Goal: Complete application form: Complete application form

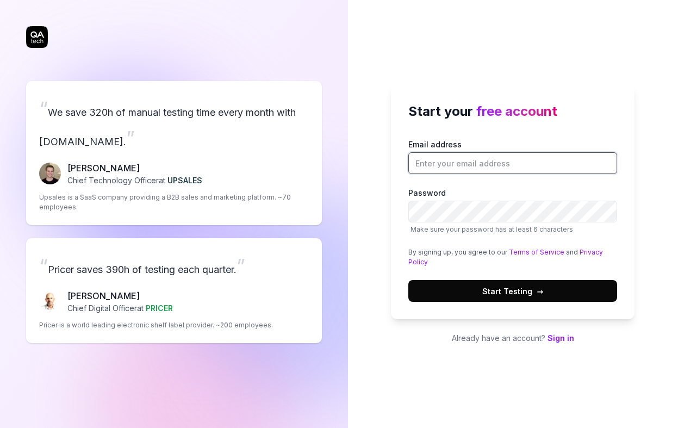
click at [482, 161] on input "Email address" at bounding box center [512, 163] width 209 height 22
type input "[EMAIL_ADDRESS][DOMAIN_NAME]"
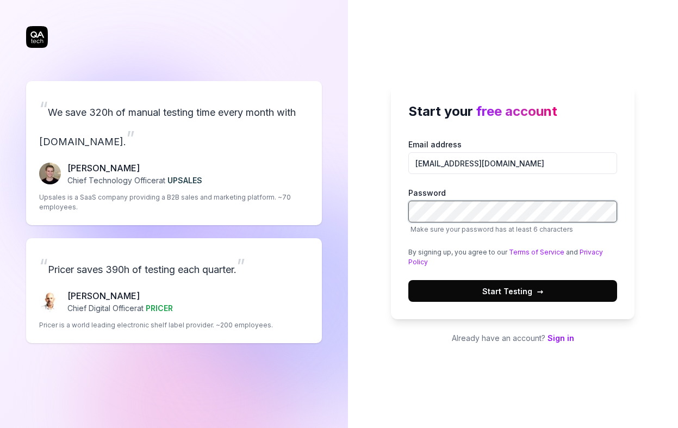
click at [408, 280] on button "Start Testing →" at bounding box center [512, 291] width 209 height 22
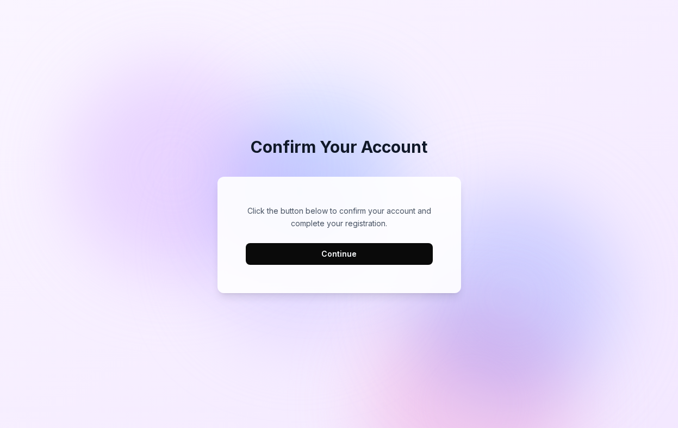
click at [370, 256] on button "Continue" at bounding box center [339, 254] width 187 height 22
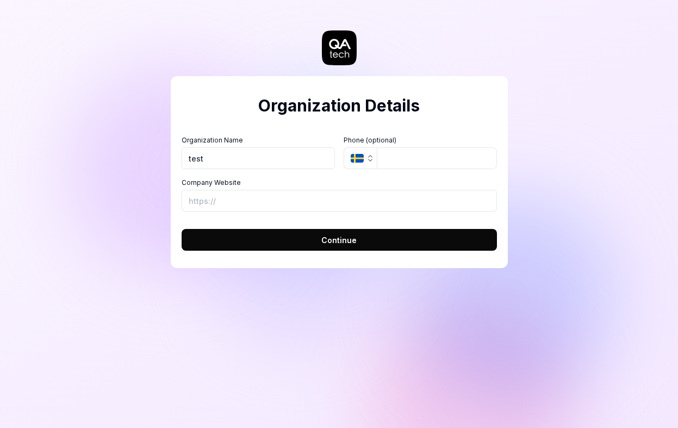
type input "test"
click at [288, 209] on input "Company Website" at bounding box center [339, 201] width 315 height 22
type input "[URL][DOMAIN_NAME]"
click at [360, 153] on button "SE" at bounding box center [360, 158] width 33 height 22
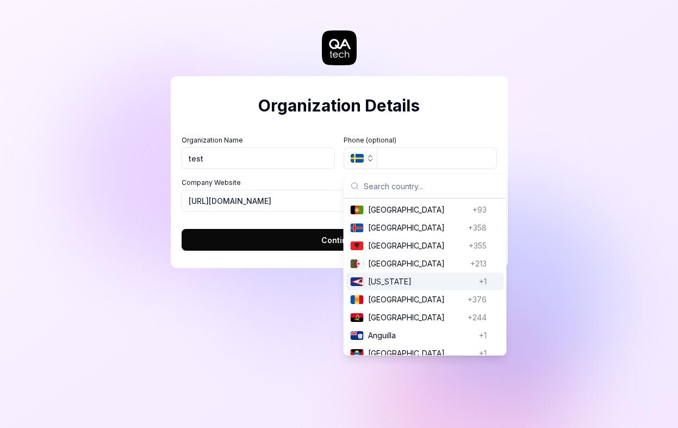
click at [300, 239] on button "Continue" at bounding box center [339, 240] width 315 height 22
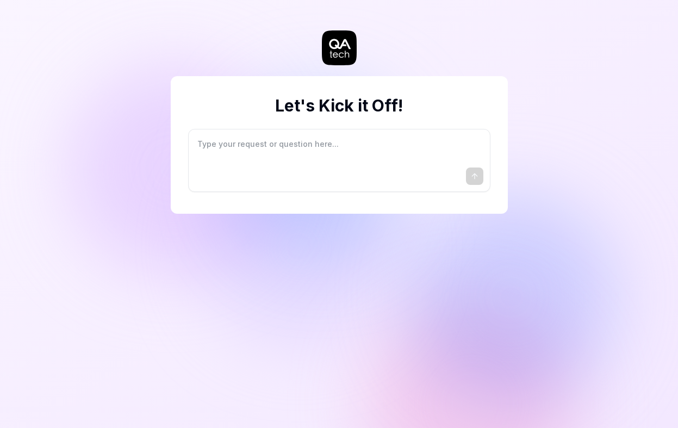
type textarea "*"
type textarea "I"
type textarea "*"
type textarea "I"
type textarea "*"
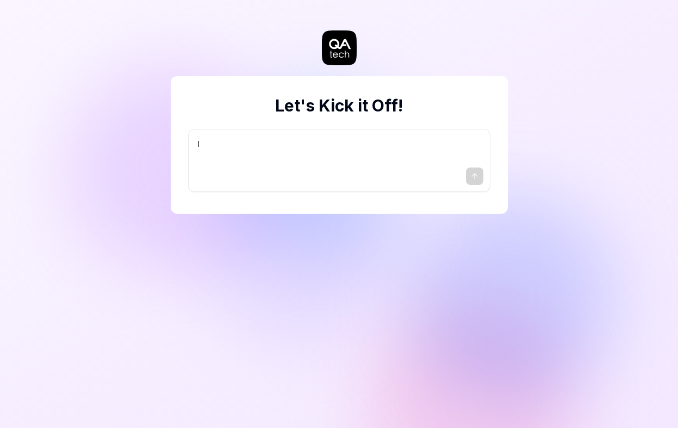
type textarea "I w"
type textarea "*"
type textarea "I wa"
type textarea "*"
type textarea "I wan"
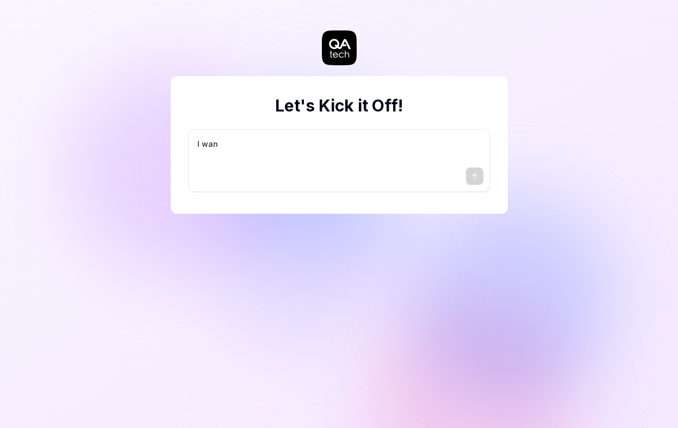
type textarea "*"
type textarea "I want"
type textarea "*"
type textarea "I want"
type textarea "*"
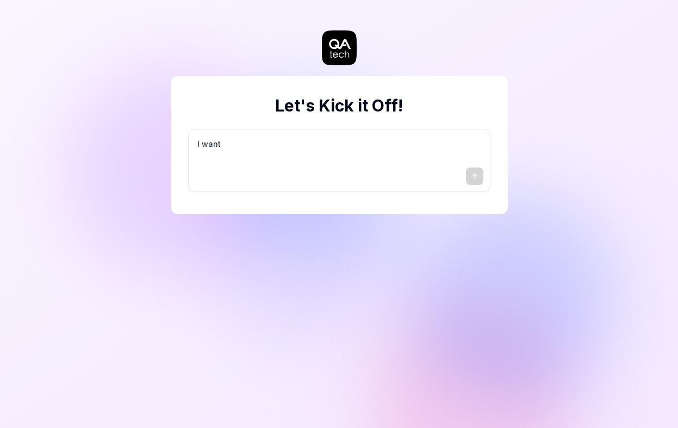
type textarea "I want a"
type textarea "*"
type textarea "I want a"
type textarea "*"
type textarea "I want a g"
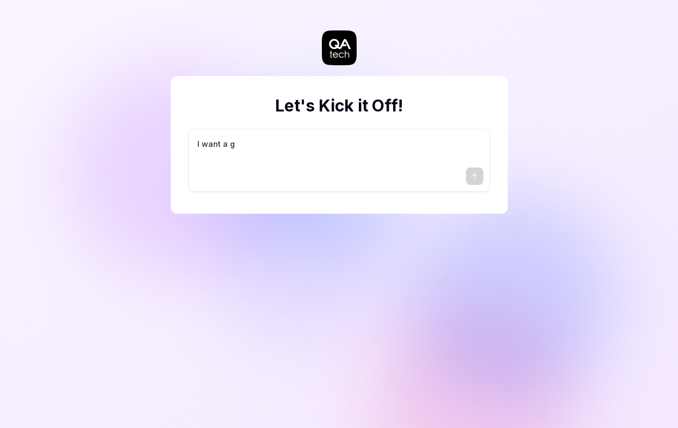
type textarea "*"
type textarea "I want a go"
type textarea "*"
type textarea "I want a goo"
type textarea "*"
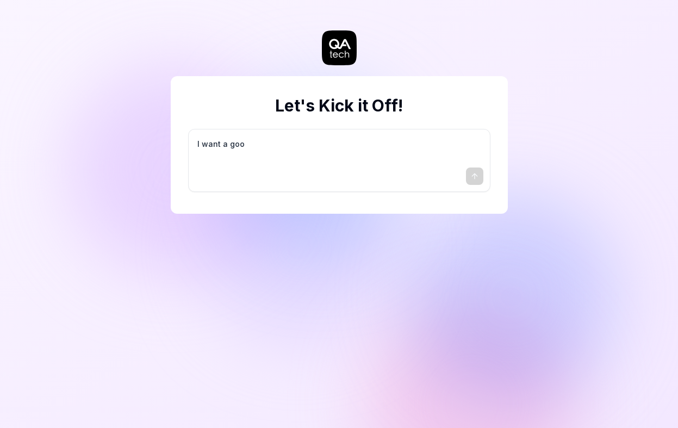
type textarea "I want a good"
type textarea "*"
type textarea "I want a good"
type textarea "*"
type textarea "I want a good t"
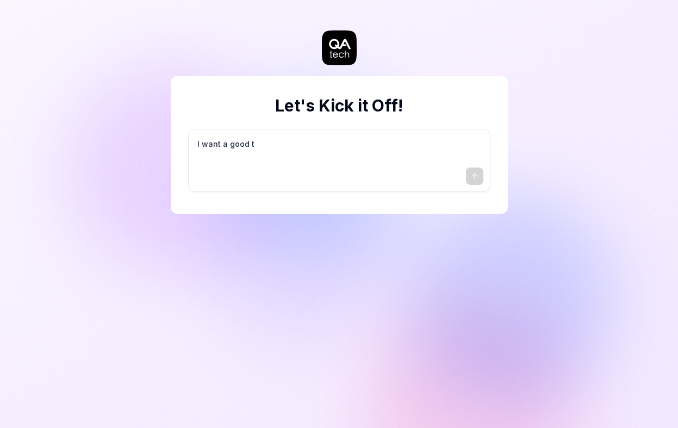
type textarea "*"
type textarea "I want a good te"
type textarea "*"
type textarea "I want a good tes"
type textarea "*"
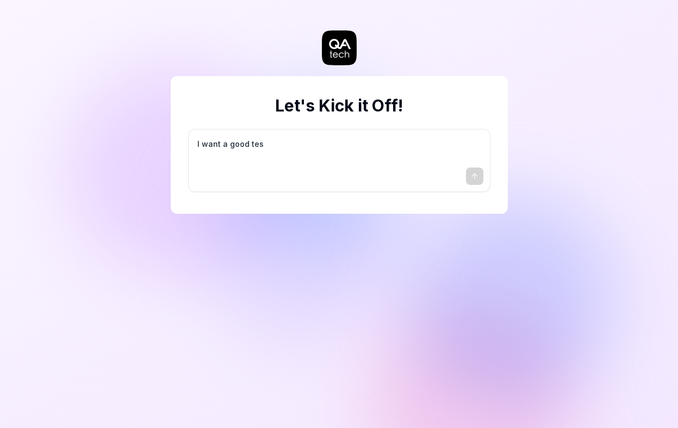
type textarea "I want a good test"
type textarea "*"
type textarea "I want a good test"
type textarea "*"
type textarea "I want a good test s"
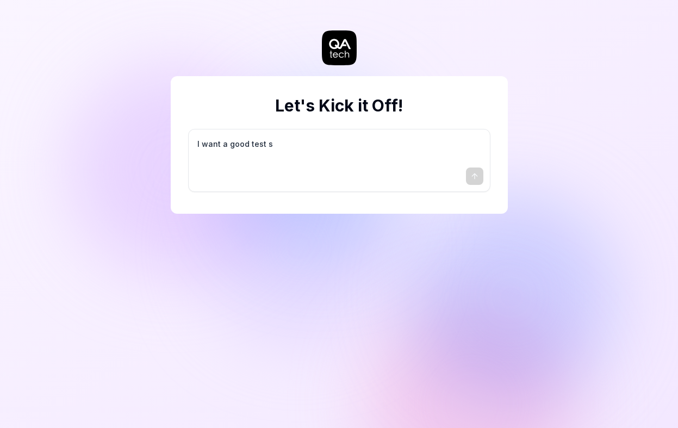
type textarea "*"
type textarea "I want a good test se"
type textarea "*"
type textarea "I want a good test set"
type textarea "*"
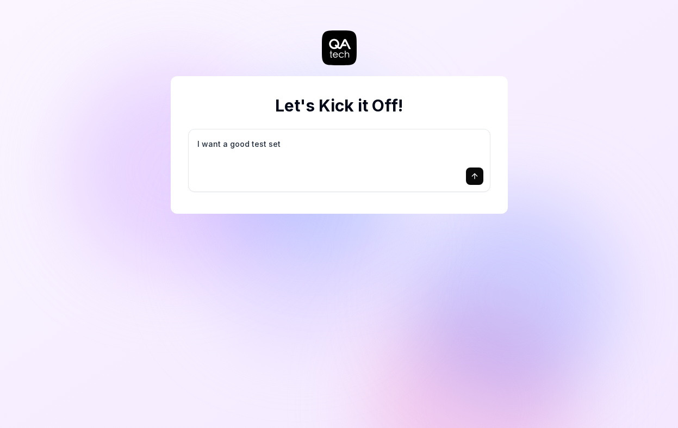
type textarea "I want a good test setu"
type textarea "*"
type textarea "I want a good test setup"
type textarea "*"
type textarea "I want a good test setup"
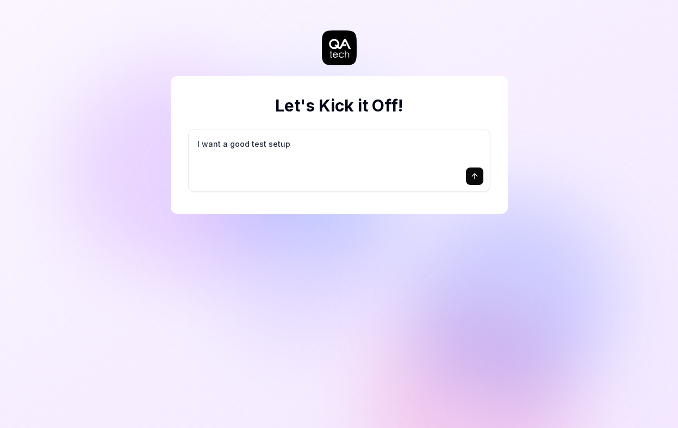
type textarea "*"
type textarea "I want a good test setup f"
type textarea "*"
type textarea "I want a good test setup fo"
type textarea "*"
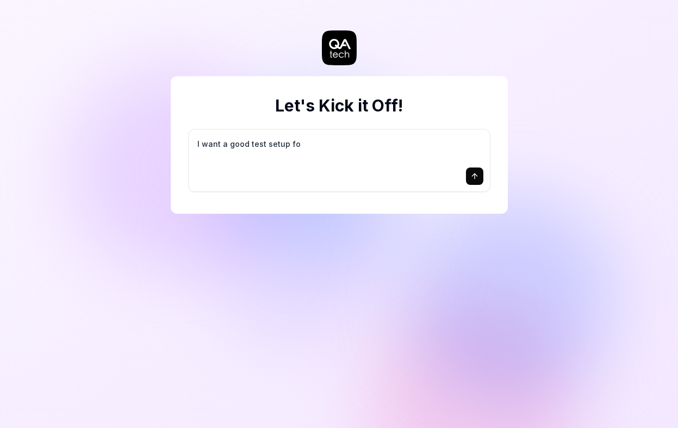
type textarea "I want a good test setup for"
type textarea "*"
type textarea "I want a good test setup for"
type textarea "*"
type textarea "I want a good test setup for m"
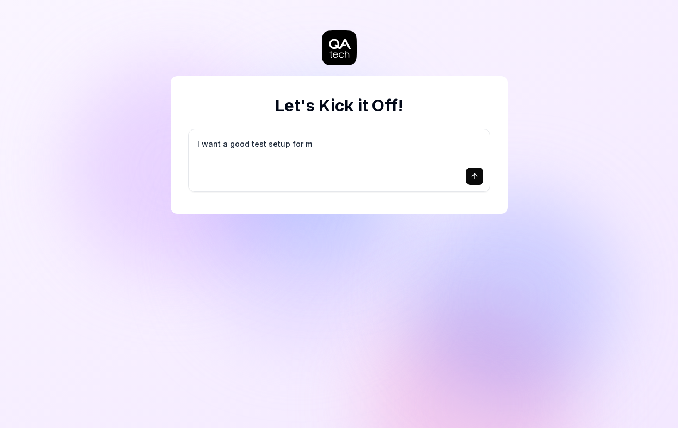
type textarea "*"
type textarea "I want a good test setup for my"
type textarea "*"
type textarea "I want a good test setup for my"
type textarea "*"
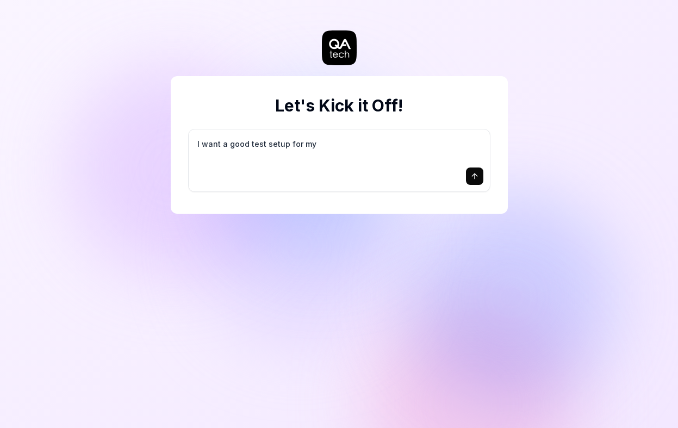
type textarea "I want a good test setup for my s"
type textarea "*"
type textarea "I want a good test setup for my si"
type textarea "*"
type textarea "I want a good test setup for my sit"
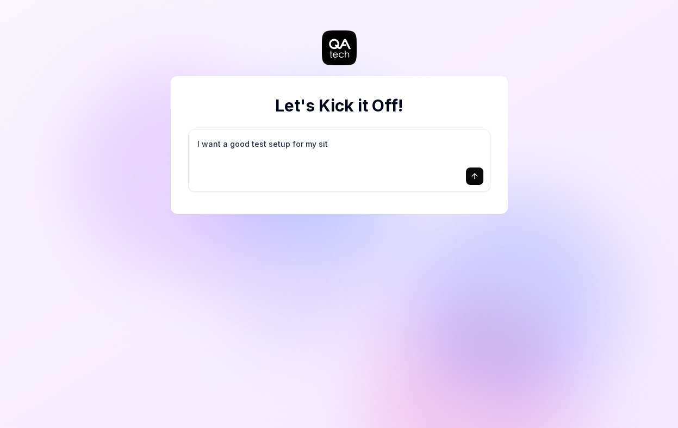
type textarea "*"
type textarea "I want a good test setup for my site"
type textarea "*"
type textarea "I want a good test setup for my site"
type textarea "*"
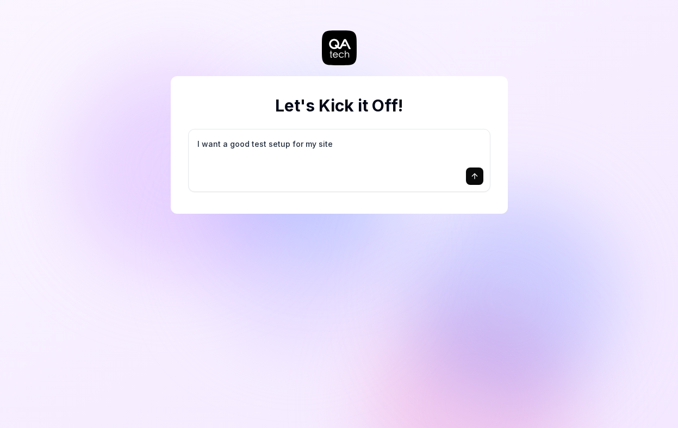
type textarea "I want a good test setup for my site -"
type textarea "*"
type textarea "I want a good test setup for my site -"
type textarea "*"
type textarea "I want a good test setup for my site - h"
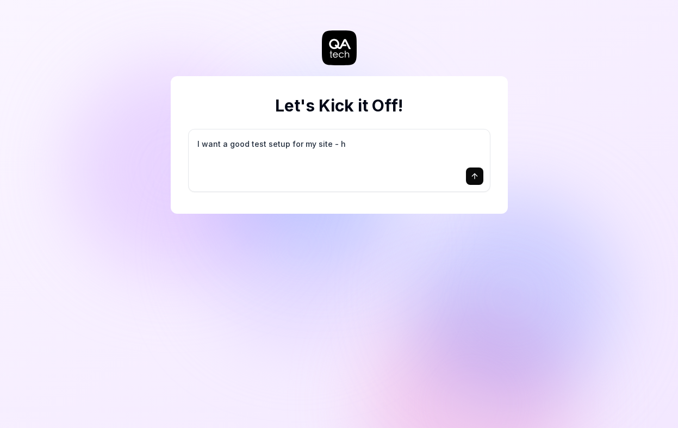
type textarea "*"
type textarea "I want a good test setup for my site - he"
type textarea "*"
type textarea "I want a good test setup for my site - hel"
type textarea "*"
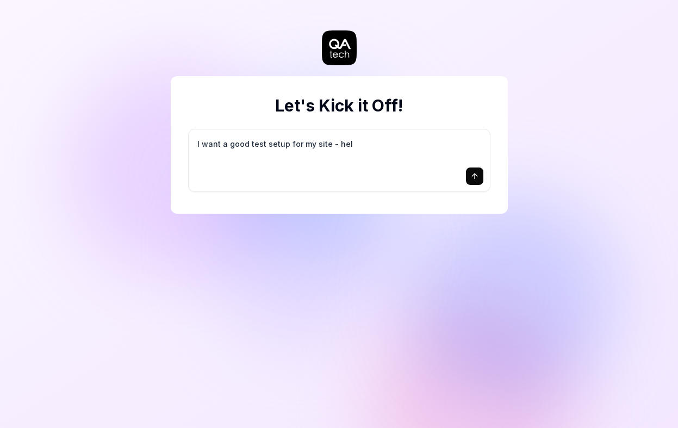
type textarea "I want a good test setup for my site - help"
type textarea "*"
type textarea "I want a good test setup for my site - help"
type textarea "*"
type textarea "I want a good test setup for my site - help m"
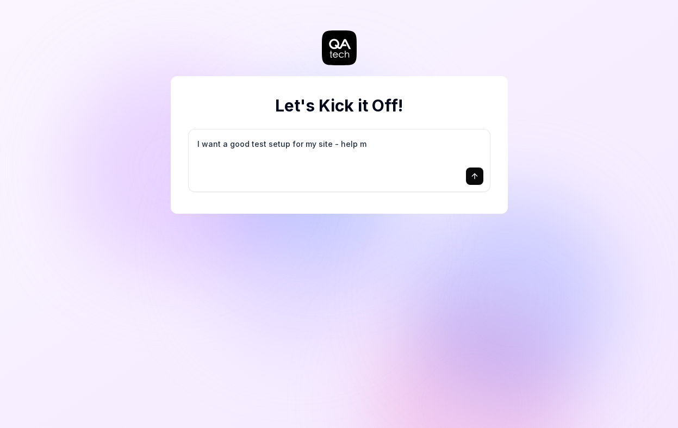
type textarea "*"
type textarea "I want a good test setup for my site - help me"
type textarea "*"
type textarea "I want a good test setup for my site - help me"
type textarea "*"
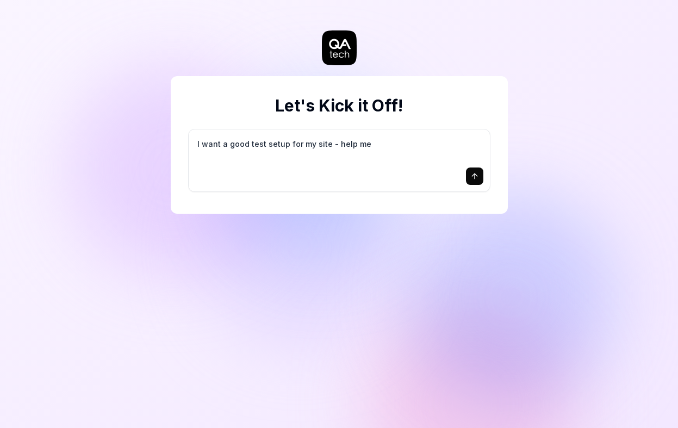
type textarea "I want a good test setup for my site - help me c"
type textarea "*"
type textarea "I want a good test setup for my site - help me cr"
type textarea "*"
type textarea "I want a good test setup for my site - help me cre"
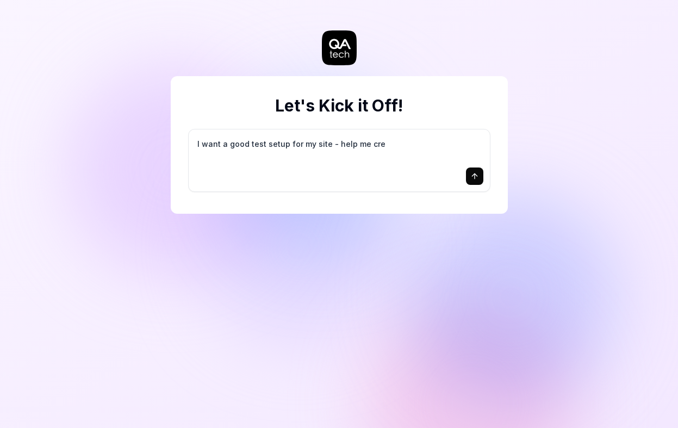
type textarea "*"
type textarea "I want a good test setup for my site - help me crea"
type textarea "*"
type textarea "I want a good test setup for my site - help me creat"
type textarea "*"
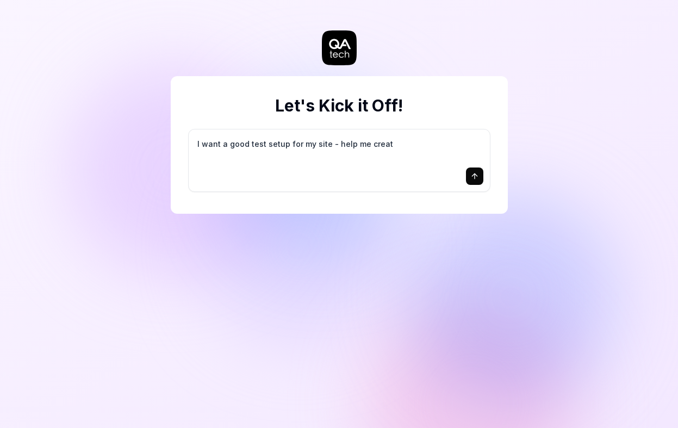
type textarea "I want a good test setup for my site - help me create"
type textarea "*"
type textarea "I want a good test setup for my site - help me create"
type textarea "*"
type textarea "I want a good test setup for my site - help me create t"
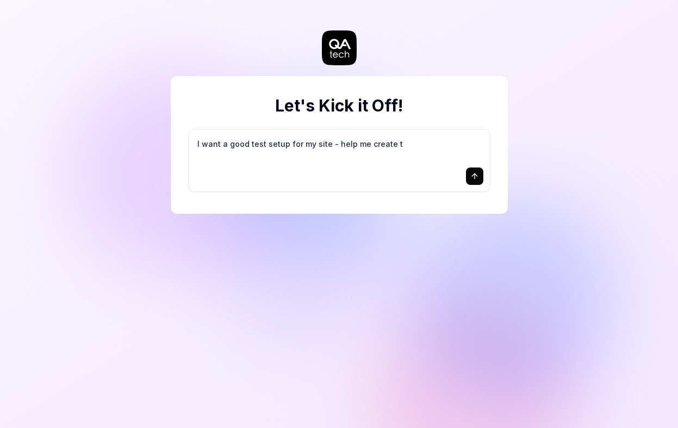
type textarea "*"
type textarea "I want a good test setup for my site - help me create th"
type textarea "*"
type textarea "I want a good test setup for my site - help me create the"
type textarea "*"
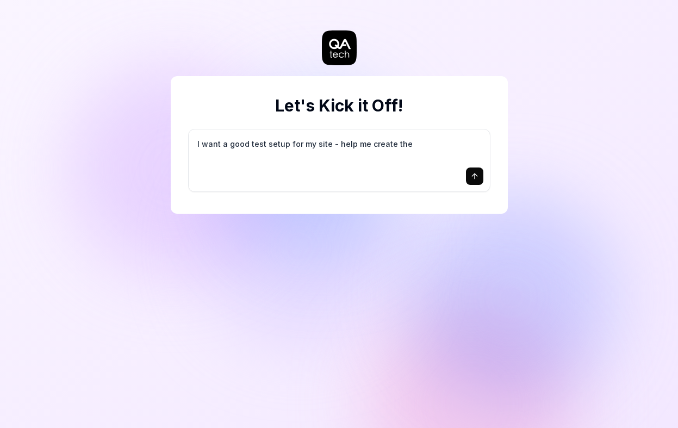
type textarea "I want a good test setup for my site - help me create the"
type textarea "*"
type textarea "I want a good test setup for my site - help me create the f"
type textarea "*"
type textarea "I want a good test setup for my site - help me create the fi"
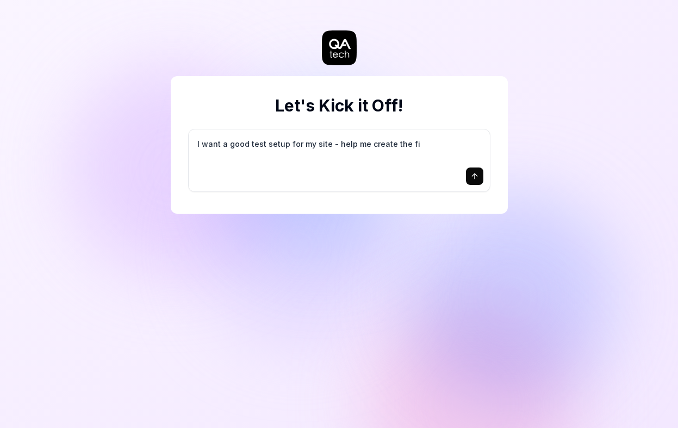
type textarea "*"
type textarea "I want a good test setup for my site - help me create the fir"
type textarea "*"
type textarea "I want a good test setup for my site - help me create the firs"
type textarea "*"
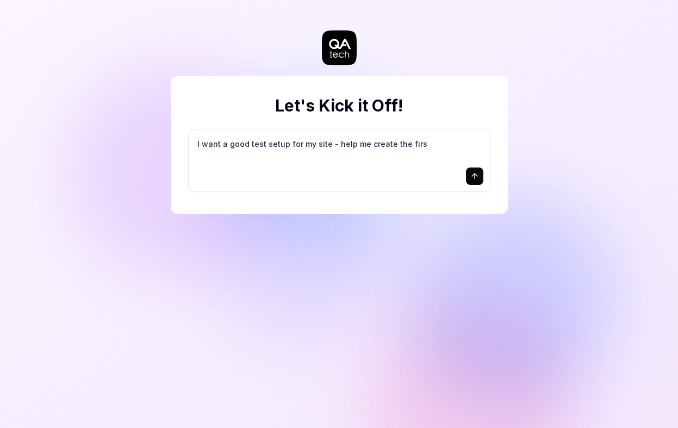
type textarea "I want a good test setup for my site - help me create the first"
type textarea "*"
type textarea "I want a good test setup for my site - help me create the first"
type textarea "*"
type textarea "I want a good test setup for my site - help me create the first 3"
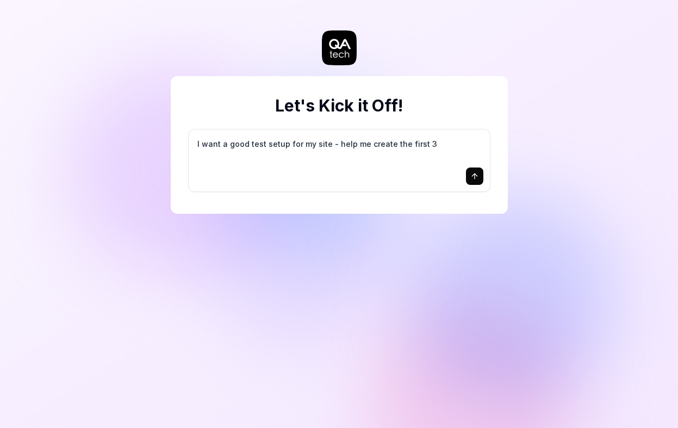
type textarea "*"
type textarea "I want a good test setup for my site - help me create the first 3-"
type textarea "*"
type textarea "I want a good test setup for my site - help me create the first 3-5"
type textarea "*"
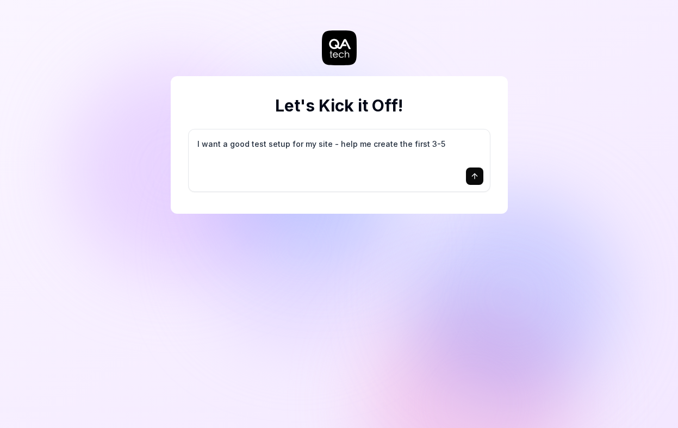
type textarea "I want a good test setup for my site - help me create the first 3-5"
type textarea "*"
type textarea "I want a good test setup for my site - help me create the first 3-5 t"
type textarea "*"
type textarea "I want a good test setup for my site - help me create the first 3-5 te"
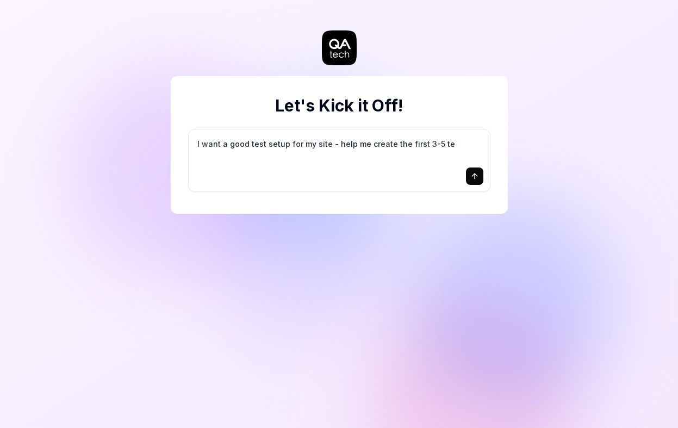
type textarea "*"
type textarea "I want a good test setup for my site - help me create the first 3-5 tes"
type textarea "*"
type textarea "I want a good test setup for my site - help me create the first 3-5 test"
type textarea "*"
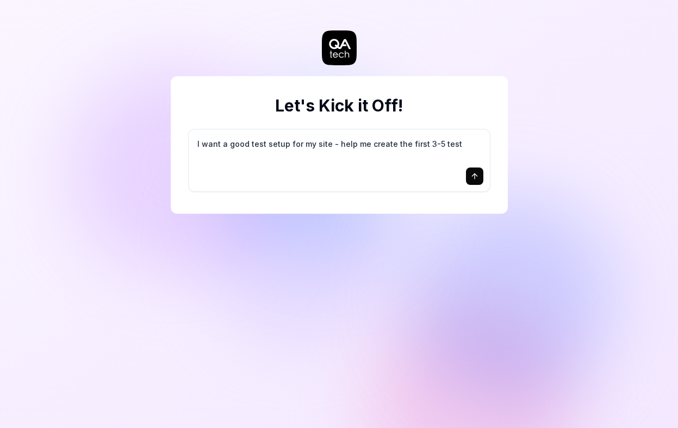
type textarea "I want a good test setup for my site - help me create the first 3-5 test"
type textarea "*"
type textarea "I want a good test setup for my site - help me create the first 3-5 test c"
type textarea "*"
type textarea "I want a good test setup for my site - help me create the first 3-5 test ca"
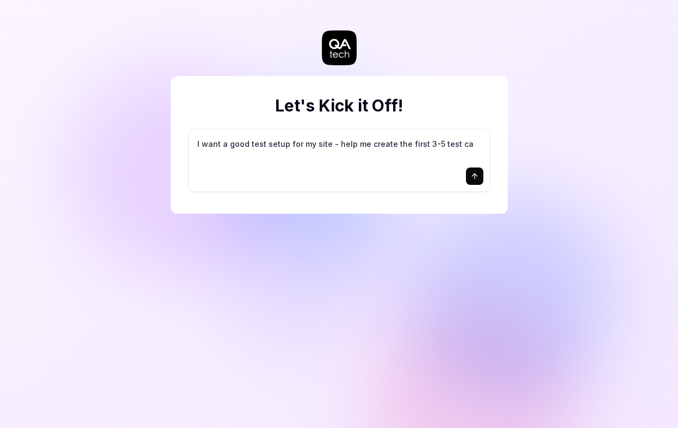
type textarea "*"
type textarea "I want a good test setup for my site - help me create the first 3-5 test cas"
type textarea "*"
type textarea "I want a good test setup for my site - help me create the first 3-5 test case"
type textarea "*"
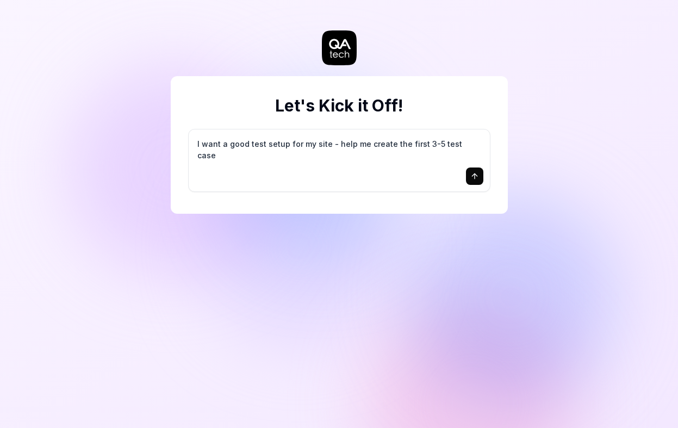
type textarea "I want a good test setup for my site - help me create the first 3-5 test cases"
click at [474, 173] on icon "submit" at bounding box center [474, 176] width 9 height 9
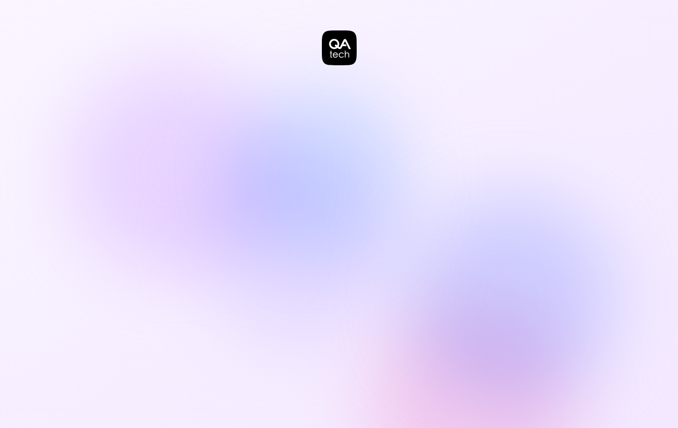
click at [368, 145] on div at bounding box center [339, 214] width 678 height 428
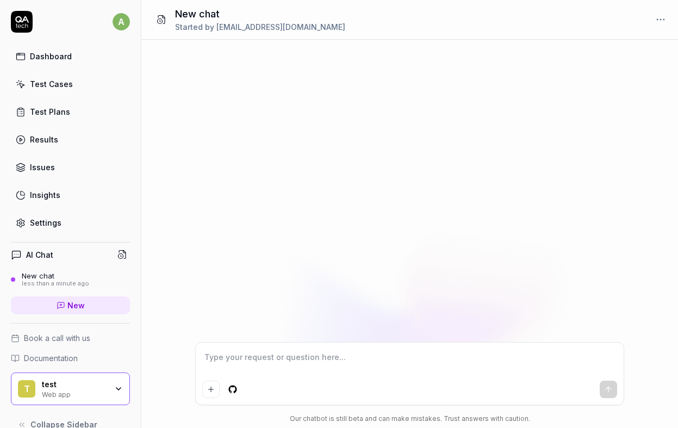
click at [267, 363] on textarea at bounding box center [409, 362] width 415 height 27
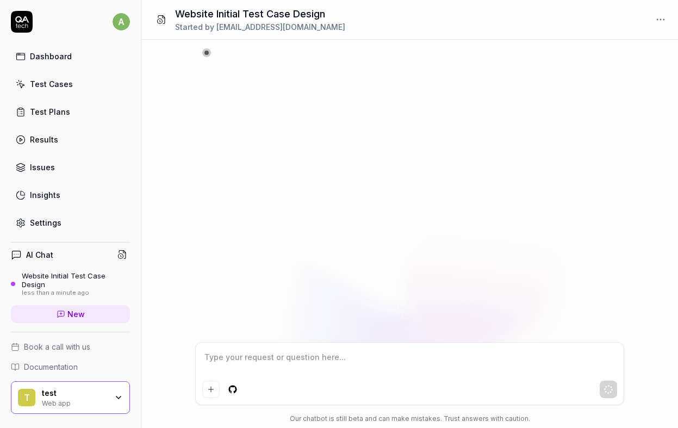
type textarea "*"
type textarea "t"
type textarea "*"
type textarea "te"
type textarea "*"
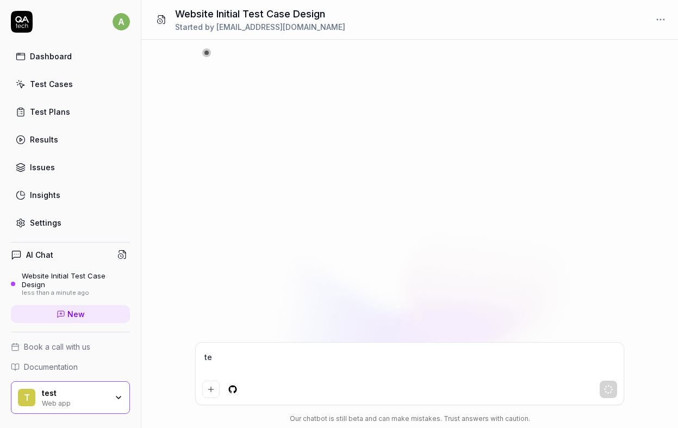
type textarea "tes"
type textarea "*"
type textarea "test"
type textarea "*"
type textarea "test"
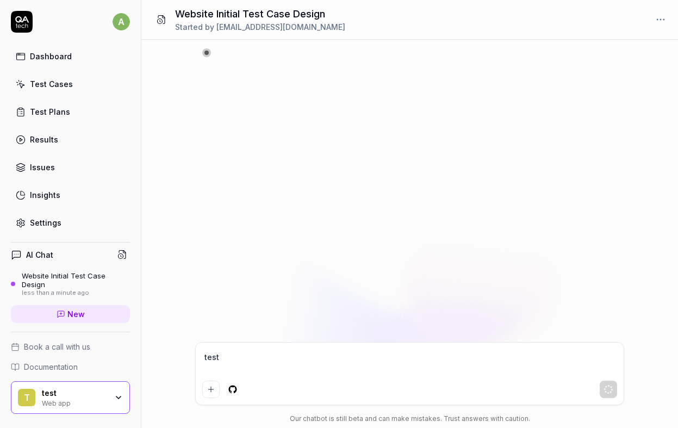
type textarea "*"
type textarea "test w"
type textarea "*"
type textarea "test wi"
type textarea "*"
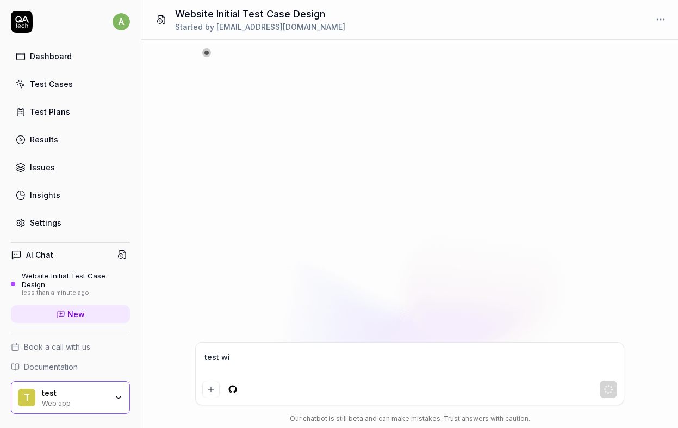
type textarea "test w"
type textarea "*"
type textarea "test we"
type textarea "*"
type textarea "test web"
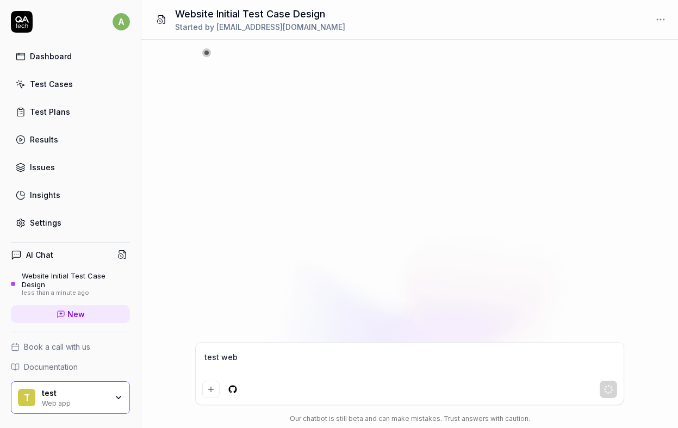
type textarea "*"
type textarea "test webs"
type textarea "*"
type textarea "test websi"
type textarea "*"
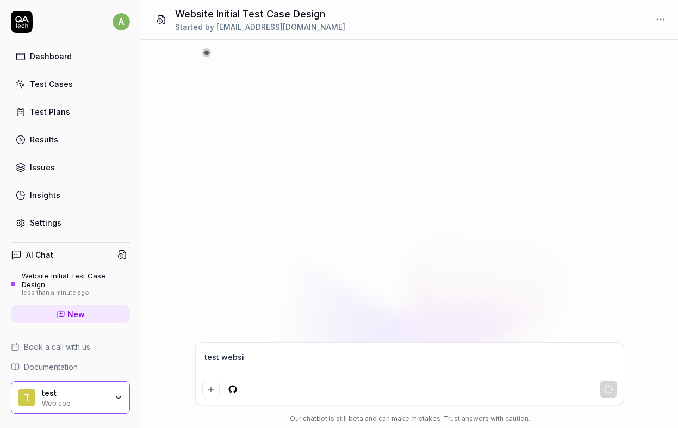
type textarea "test websit"
type textarea "*"
type textarea "test website"
type textarea "*"
type textarea "test website"
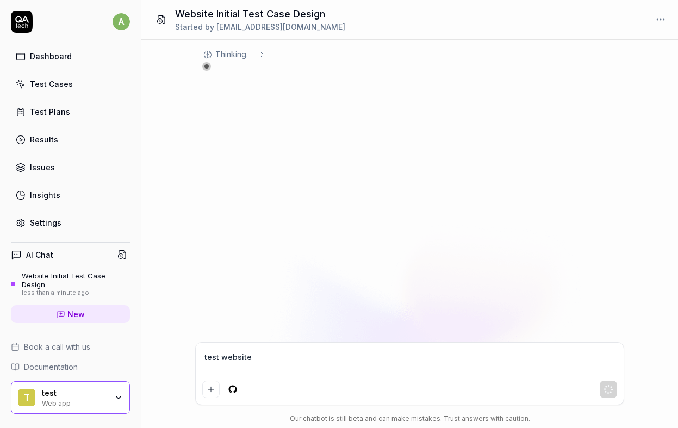
type textarea "*"
type textarea "test website i"
type textarea "*"
type textarea "test website in"
type textarea "*"
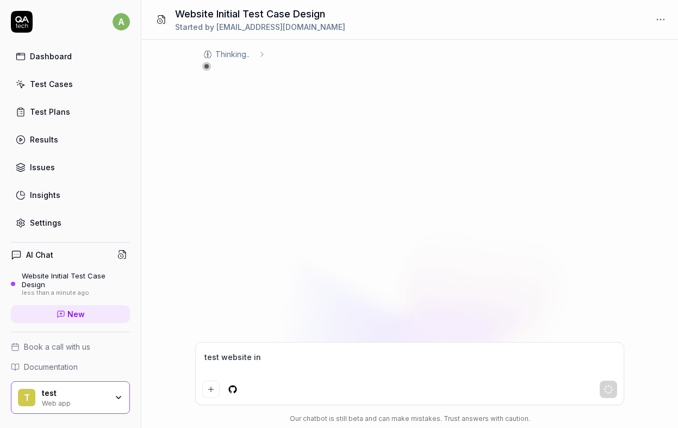
type textarea "test website in"
type textarea "*"
type textarea "test website in a"
type textarea "*"
type textarea "test website in al"
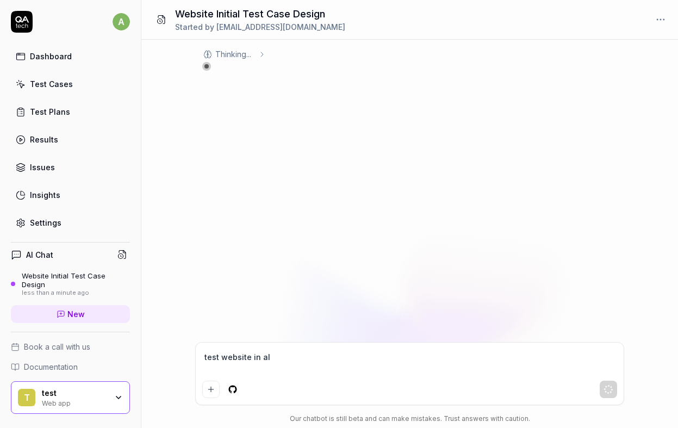
type textarea "*"
type textarea "test website in all"
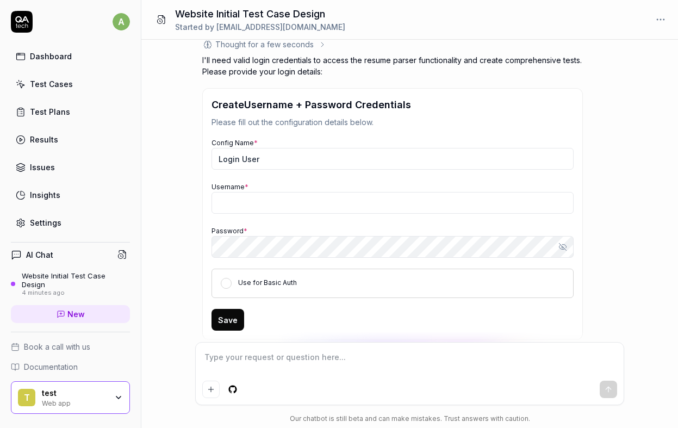
scroll to position [178, 0]
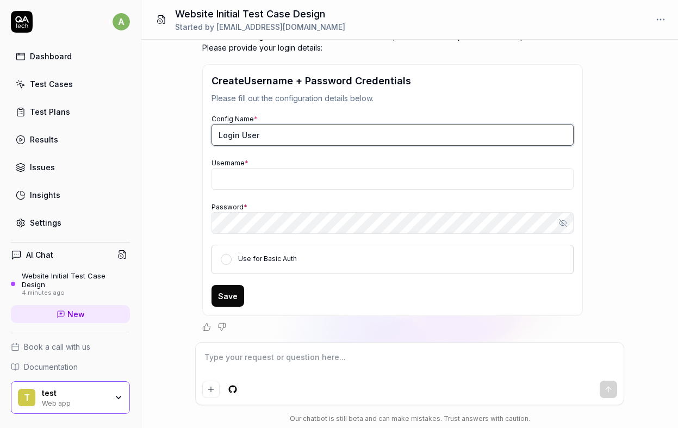
click at [283, 133] on input "Login User" at bounding box center [393, 135] width 362 height 22
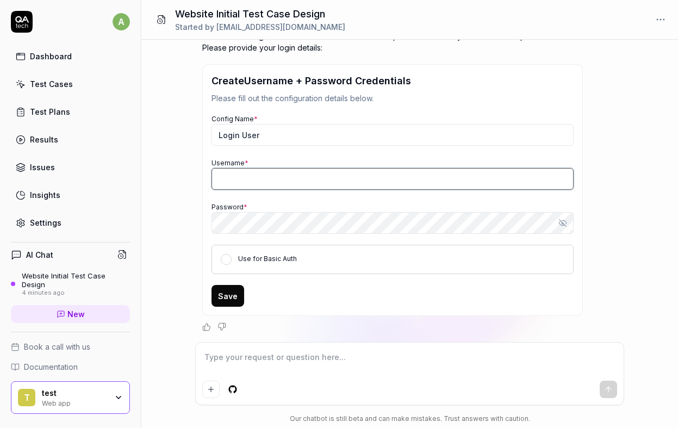
click at [289, 180] on input "Username *" at bounding box center [393, 179] width 362 height 22
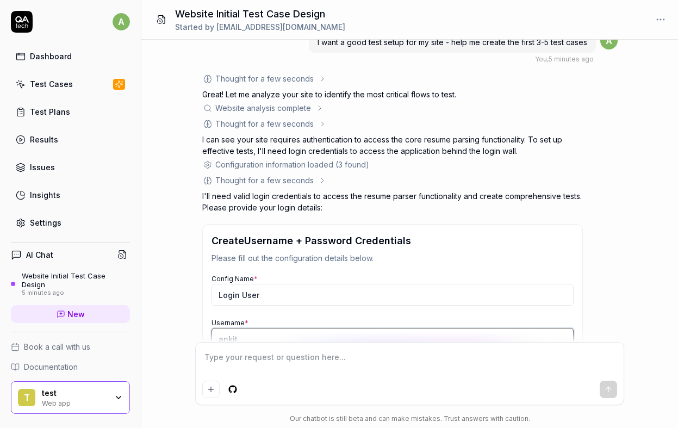
scroll to position [0, 0]
